Goal: Submit feedback/report problem

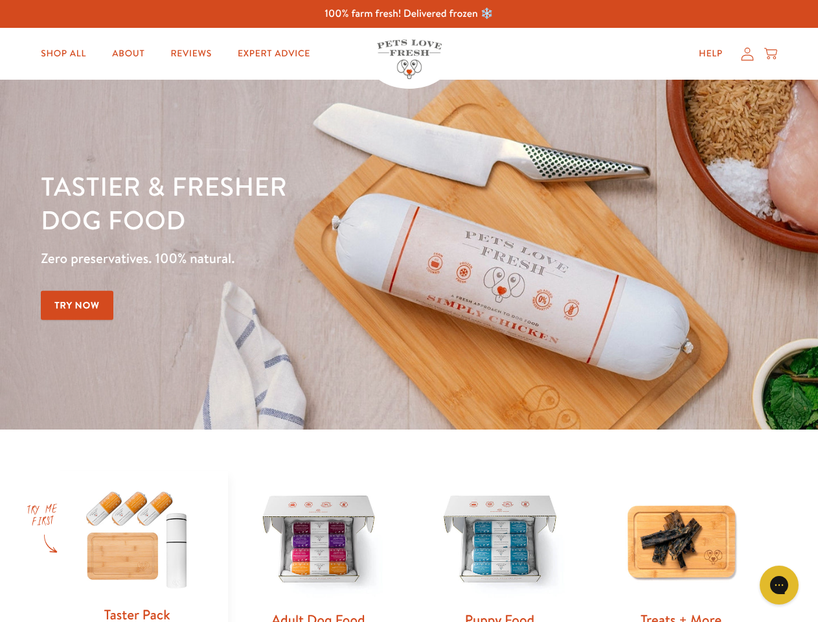
click at [409, 311] on div "Tastier & fresher dog food Zero preservatives. 100% natural. Try Now" at bounding box center [286, 254] width 491 height 171
click at [779, 585] on icon "Open gorgias live chat" at bounding box center [779, 584] width 12 height 12
